Goal: Information Seeking & Learning: Learn about a topic

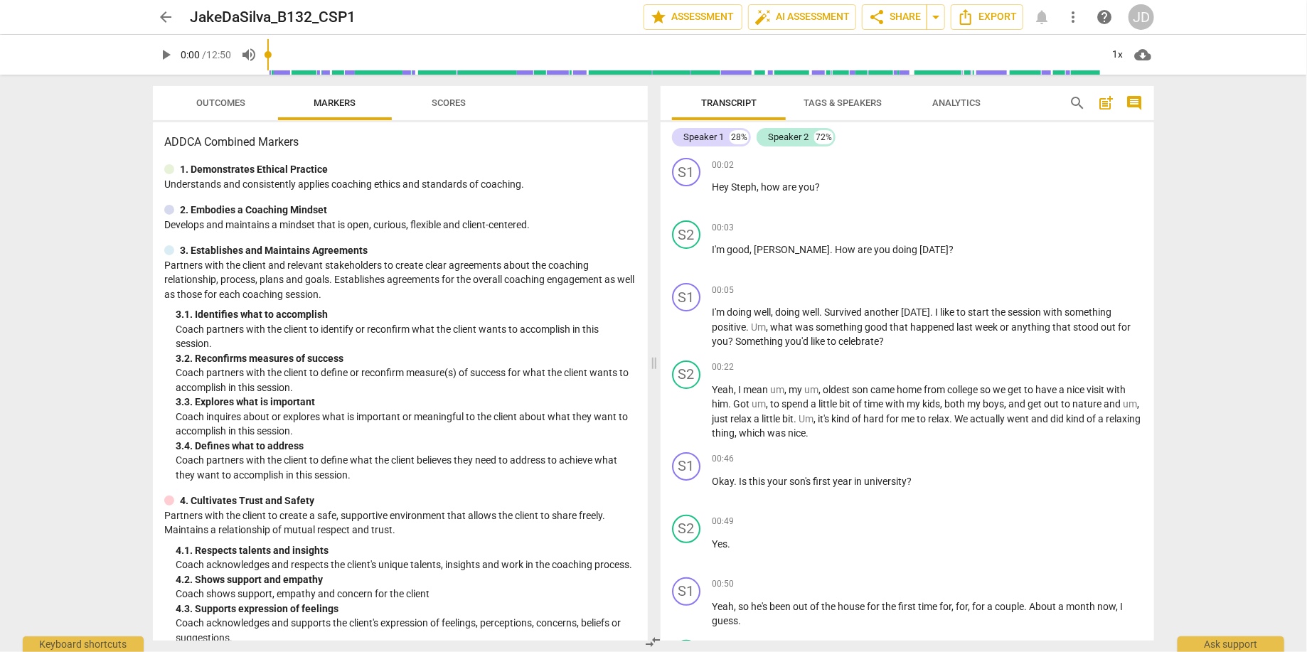
click at [1229, 170] on div "arrow_back JakeDaSilva_B132_CSP1 edit star Assessment auto_fix_high AI Assessme…" at bounding box center [653, 326] width 1307 height 652
click at [1261, 200] on div "arrow_back JakeDaSilva_B132_CSP1 edit star Assessment auto_fix_high AI Assessme…" at bounding box center [653, 326] width 1307 height 652
click at [162, 11] on span "arrow_back" at bounding box center [165, 17] width 17 height 17
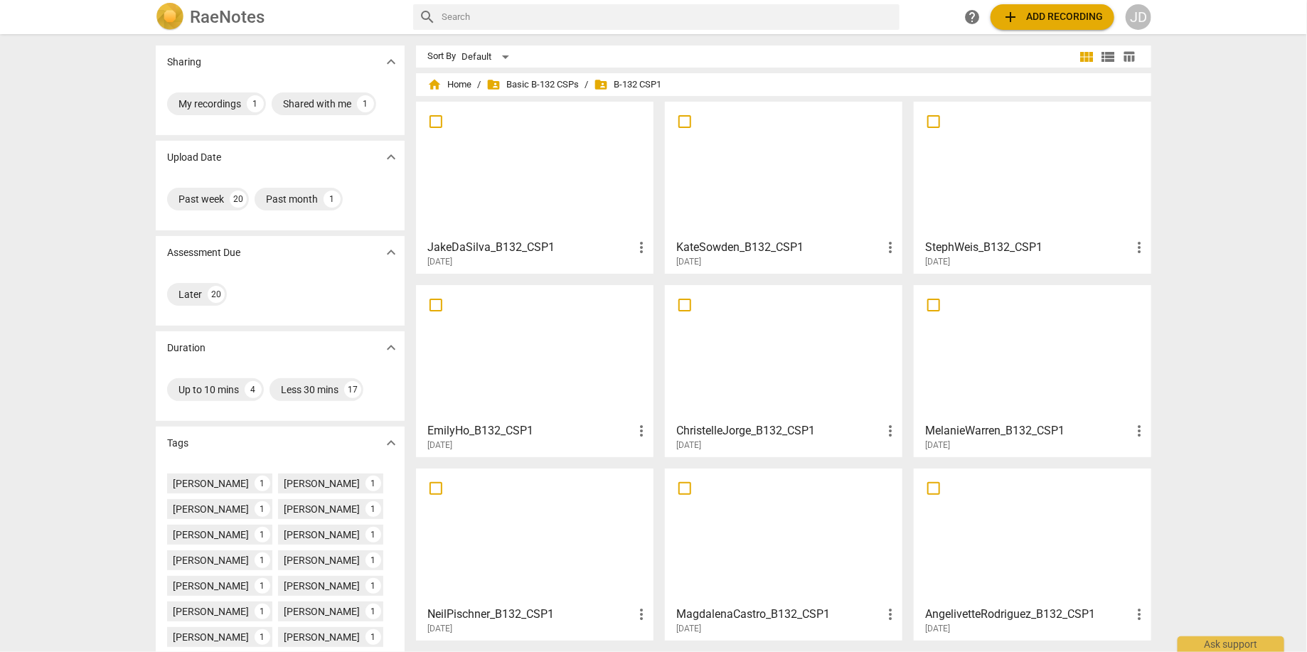
scroll to position [192, 0]
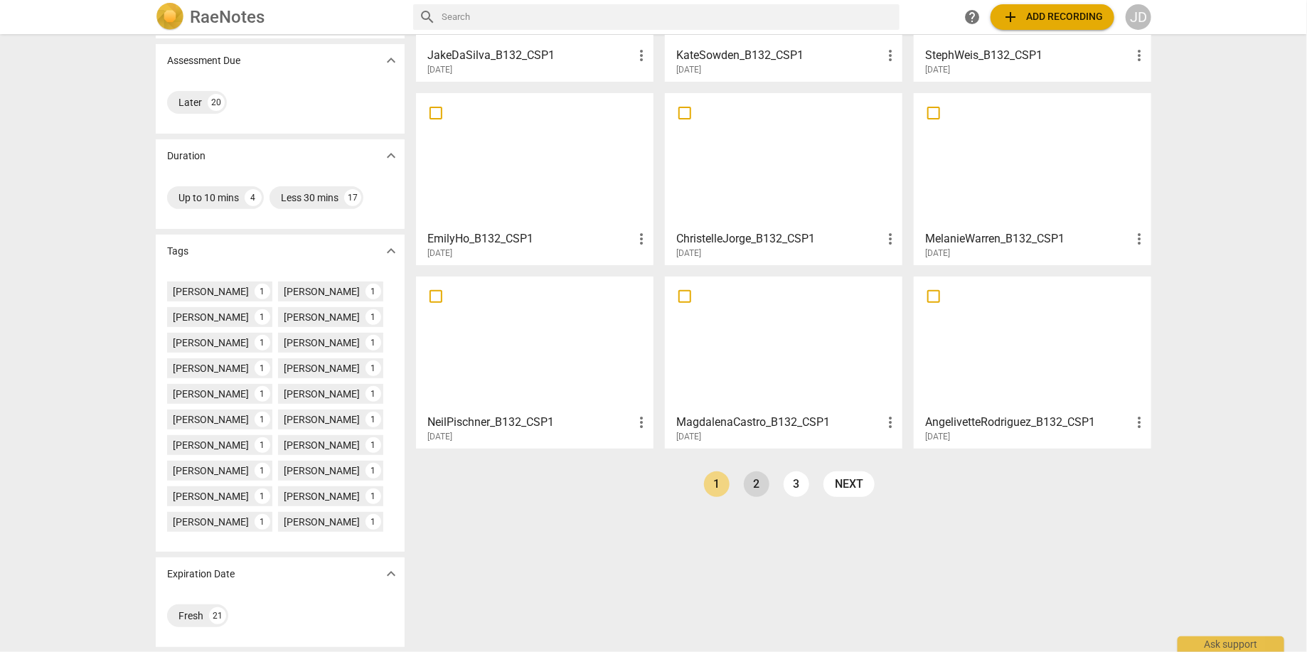
click at [749, 486] on link "2" at bounding box center [757, 485] width 26 height 26
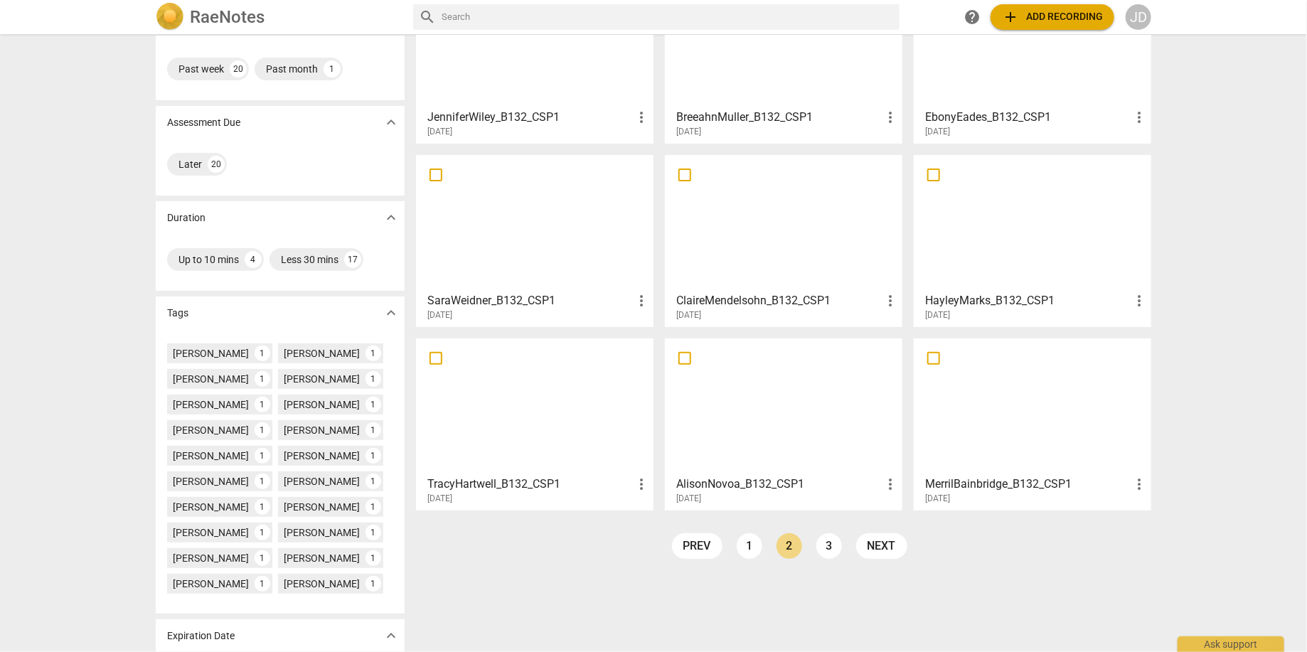
scroll to position [192, 0]
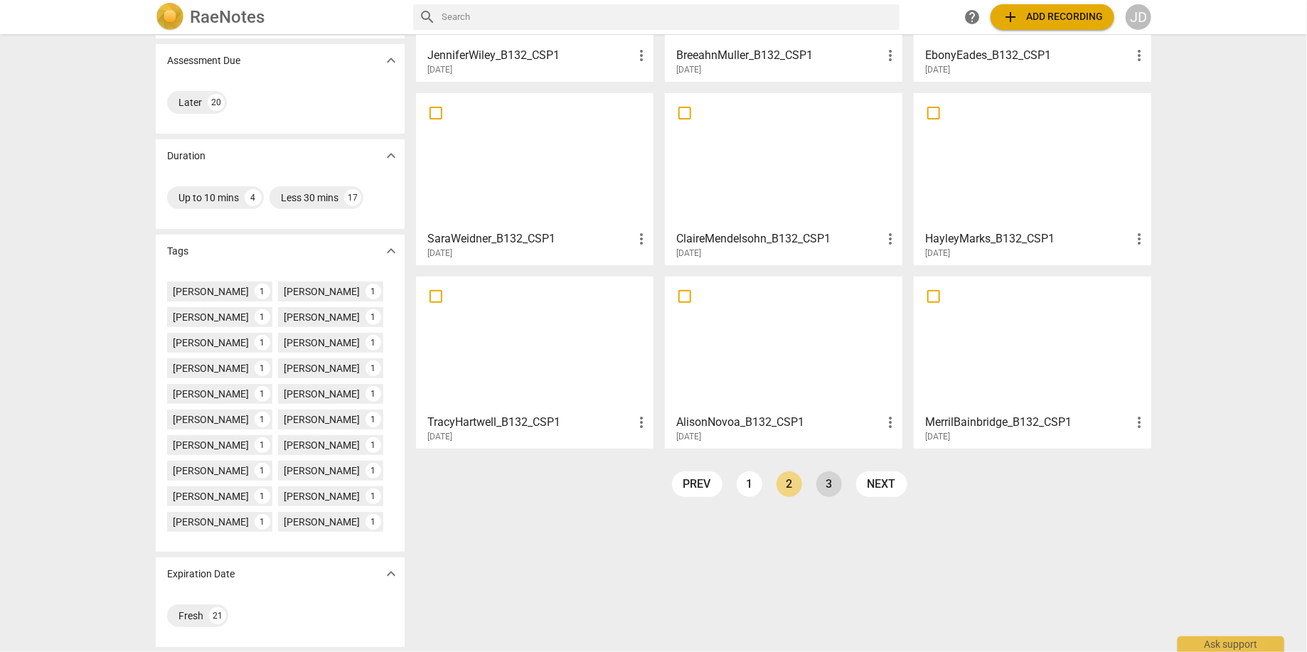
click at [824, 484] on link "3" at bounding box center [829, 485] width 26 height 26
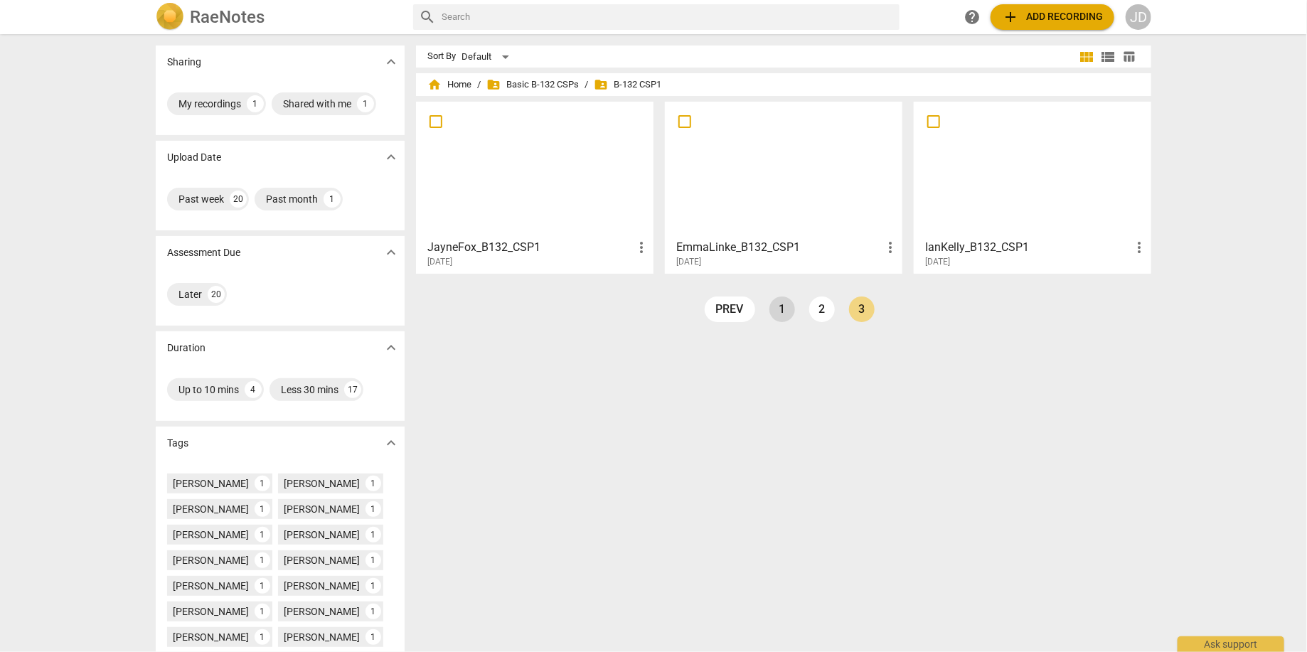
click at [785, 319] on link "1" at bounding box center [783, 310] width 26 height 26
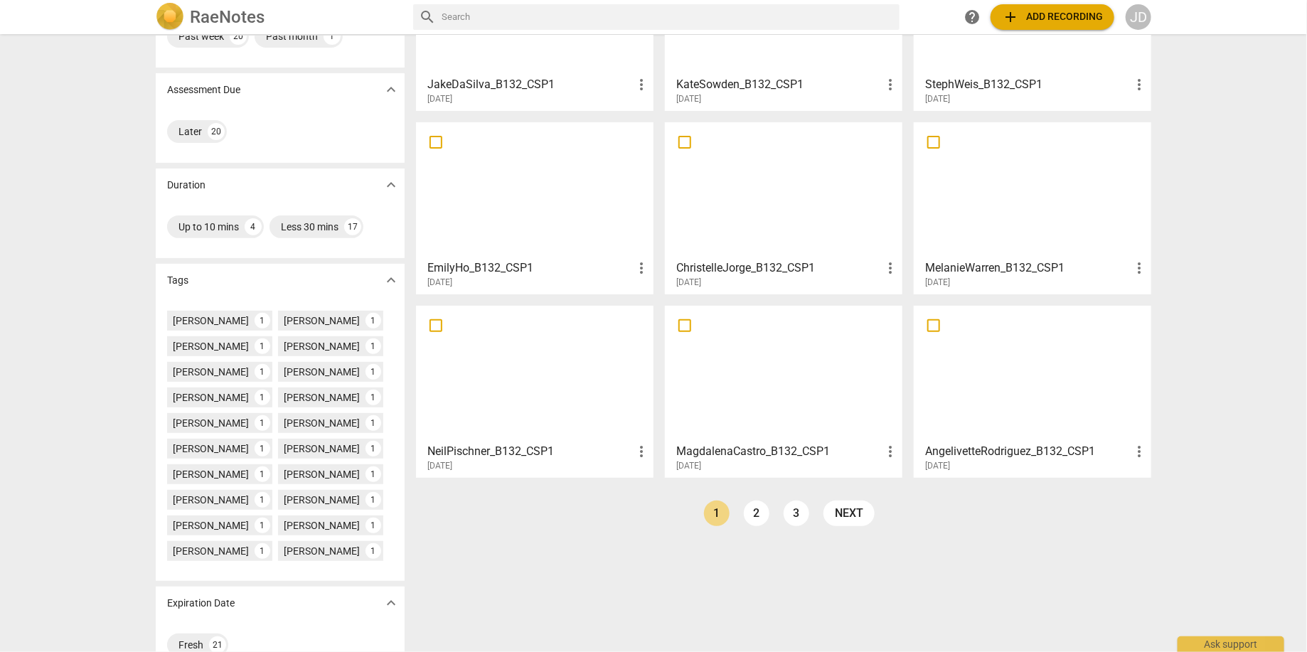
scroll to position [192, 0]
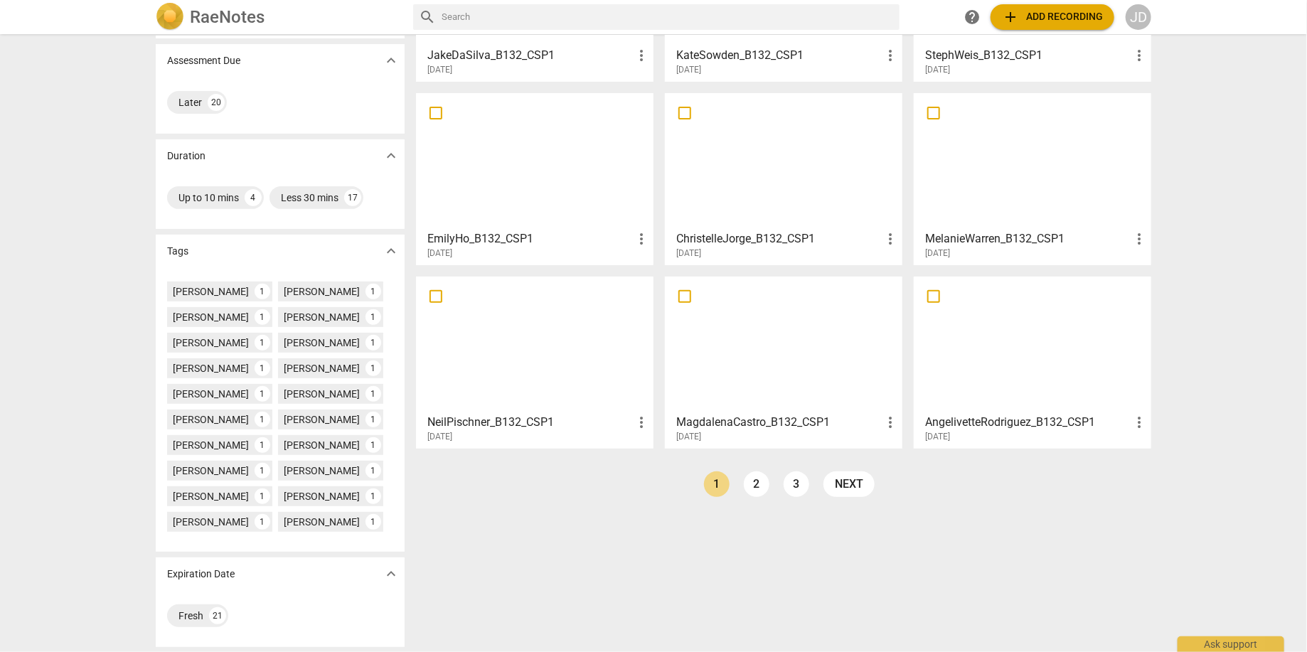
click at [568, 316] on div at bounding box center [535, 345] width 228 height 126
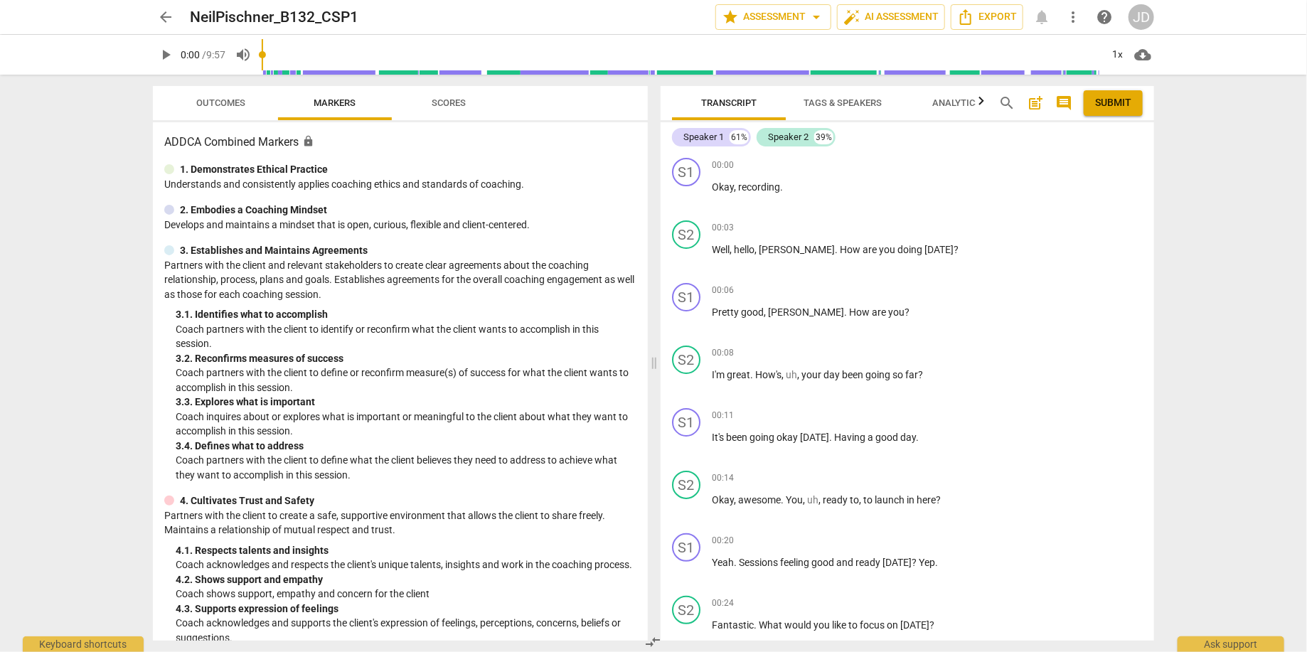
click at [169, 58] on span "play_arrow" at bounding box center [165, 54] width 17 height 17
click at [301, 67] on input "range" at bounding box center [682, 55] width 840 height 46
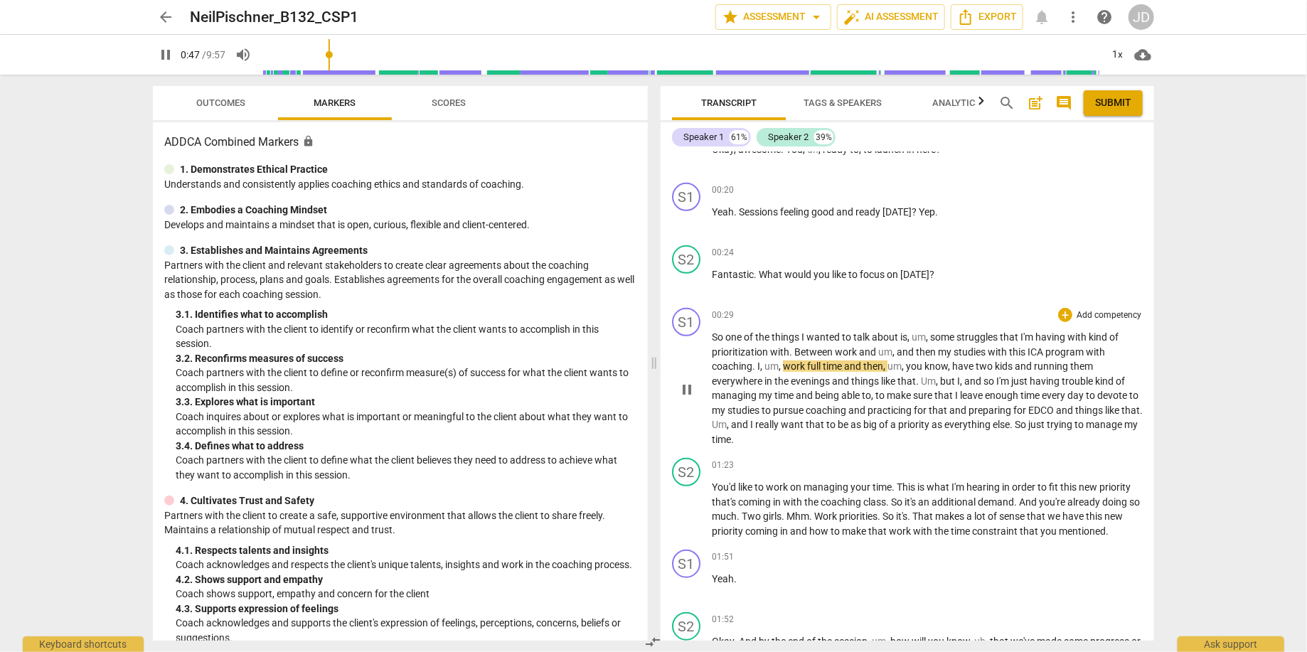
scroll to position [410, 0]
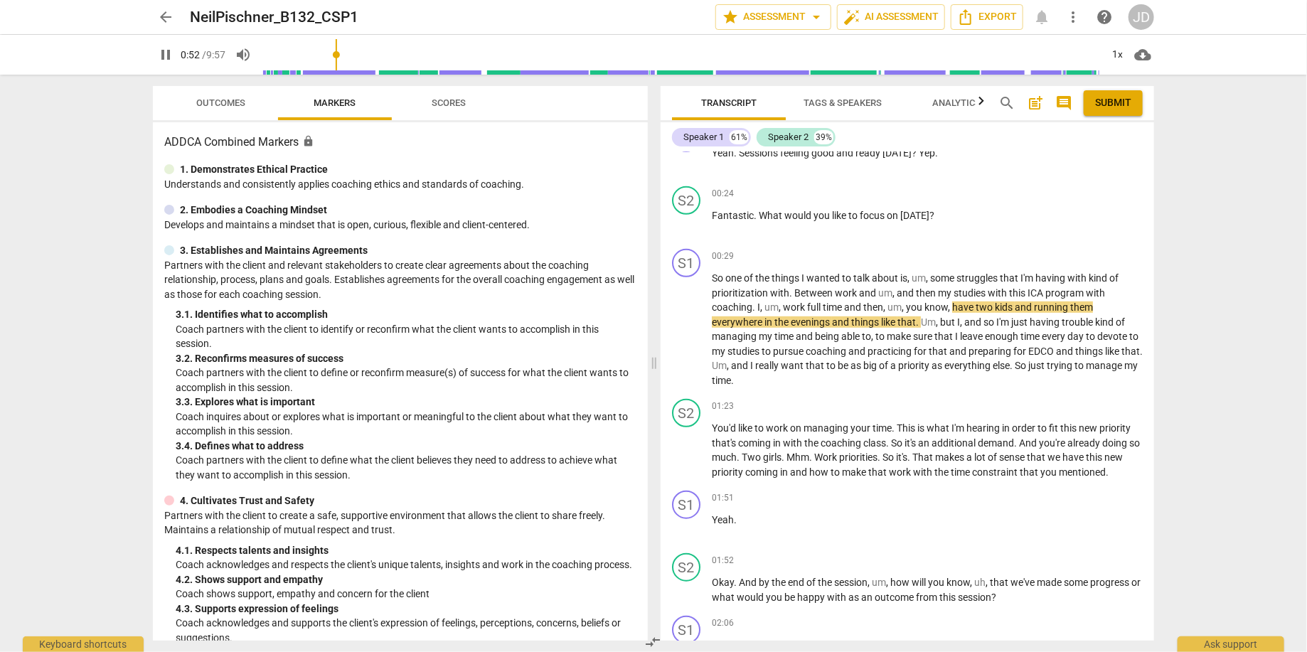
click at [378, 53] on input "range" at bounding box center [682, 55] width 840 height 46
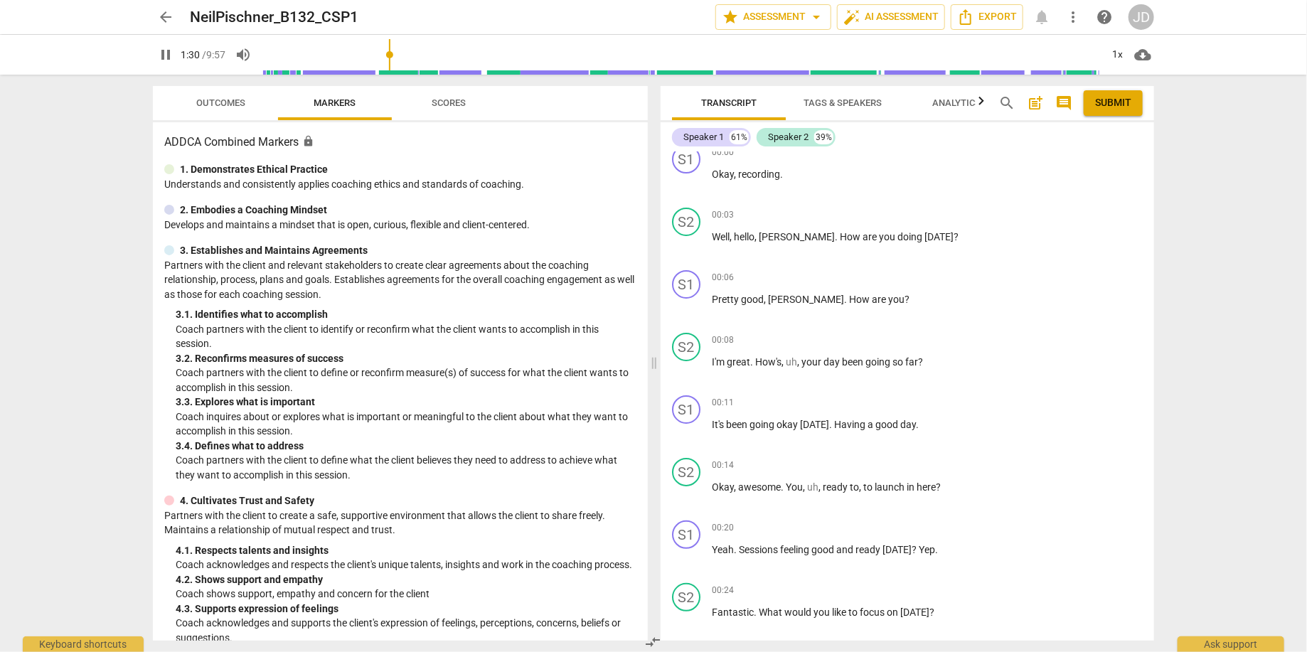
scroll to position [0, 0]
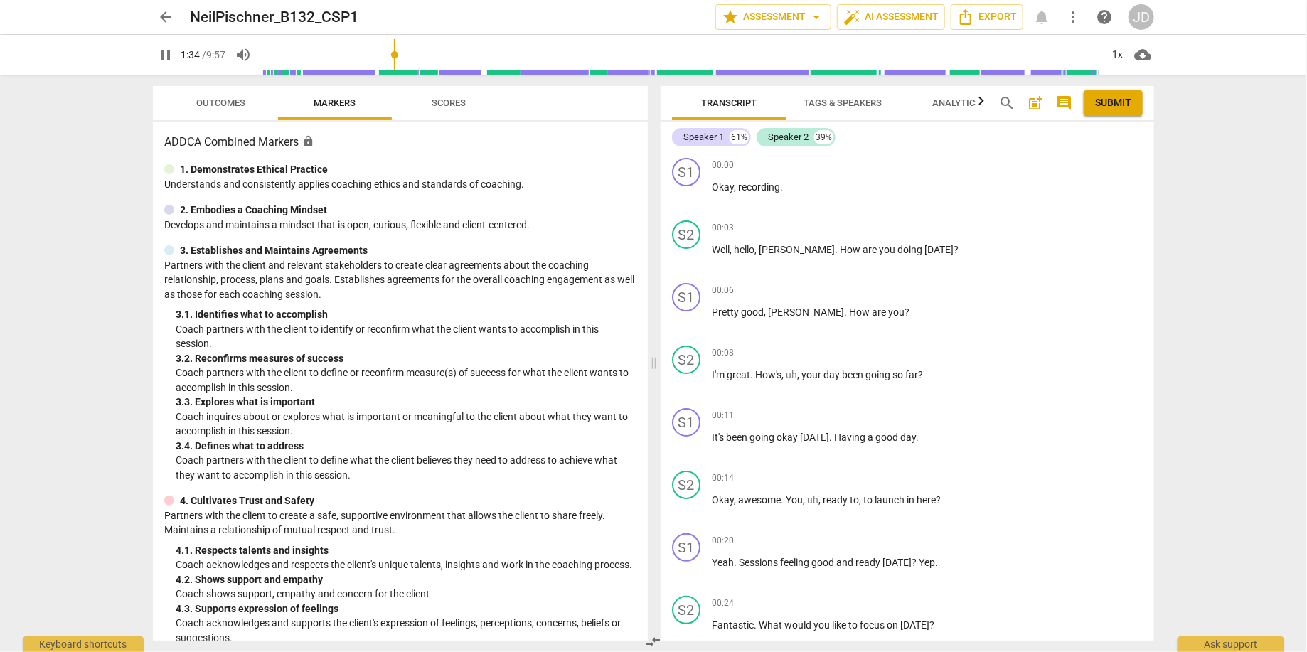
type input "94"
click at [162, 21] on span "arrow_back" at bounding box center [165, 17] width 17 height 17
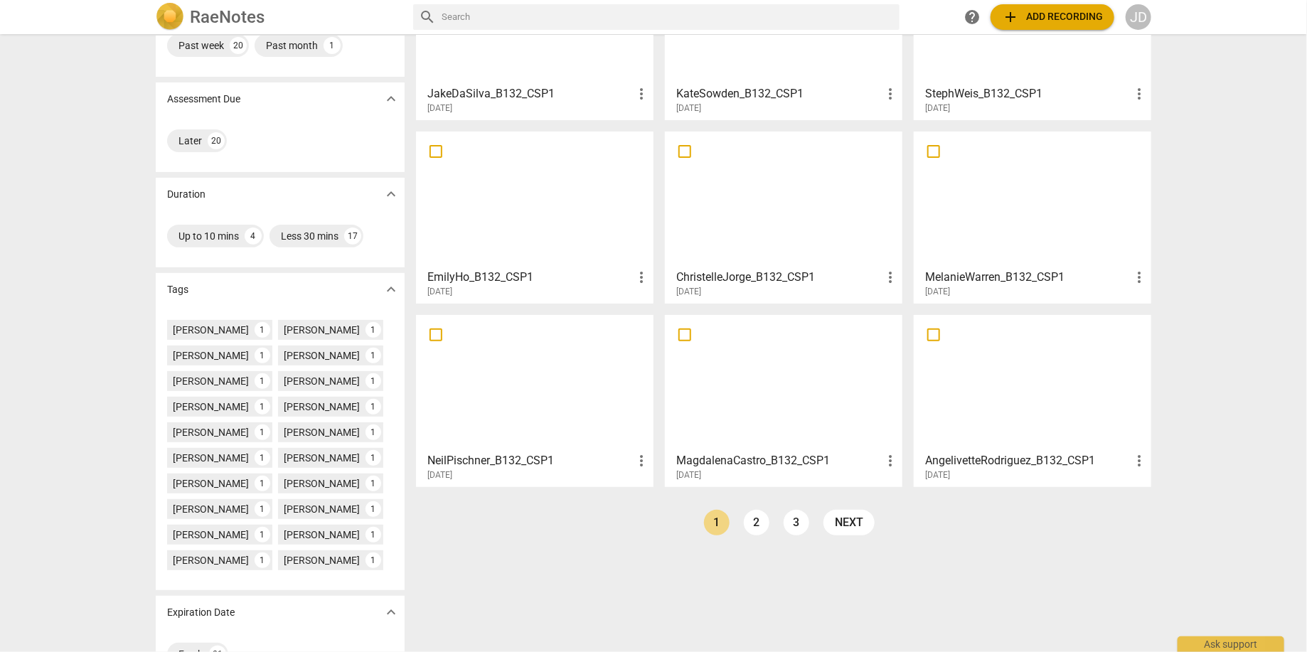
scroll to position [192, 0]
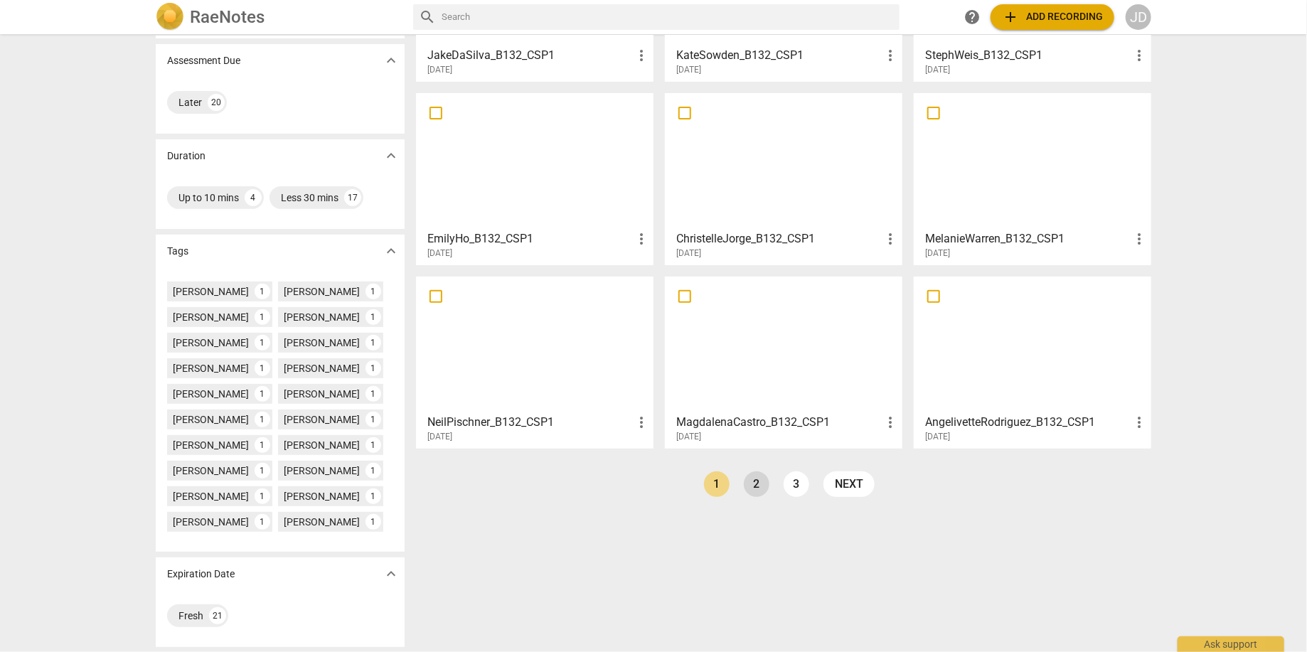
click at [764, 487] on link "2" at bounding box center [757, 485] width 26 height 26
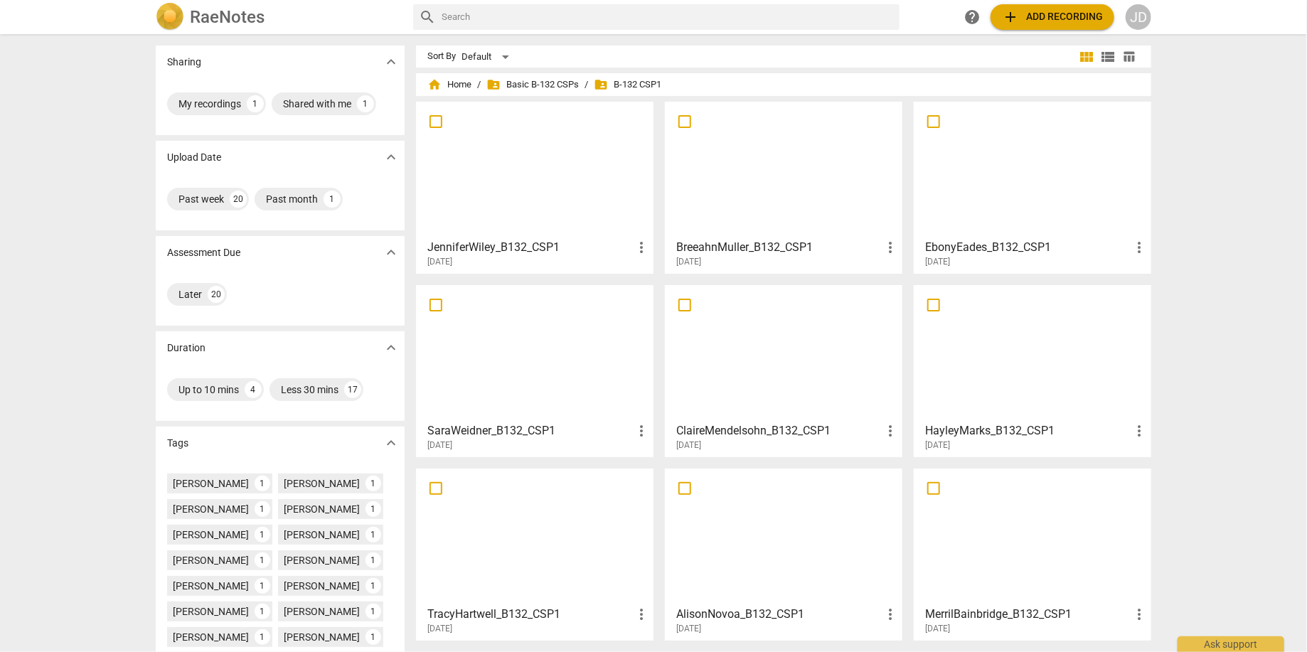
scroll to position [192, 0]
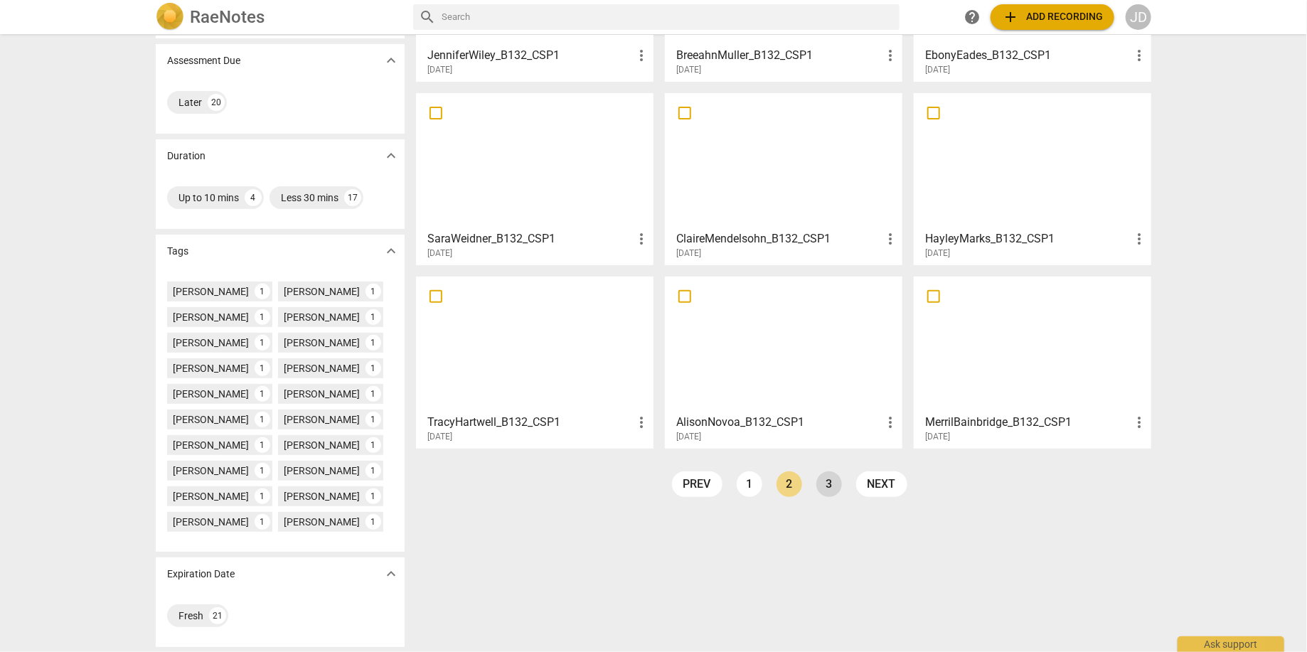
click at [834, 487] on link "3" at bounding box center [829, 485] width 26 height 26
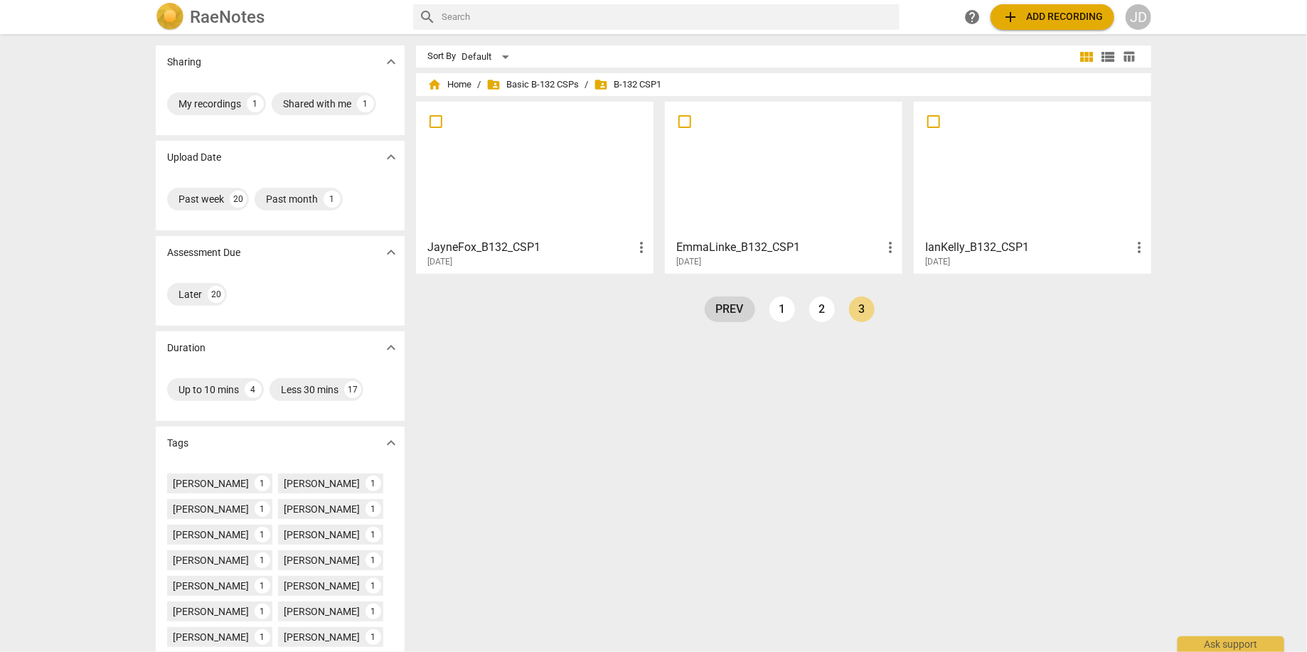
click at [706, 306] on link "prev" at bounding box center [730, 310] width 50 height 26
